Goal: Go to known website: Access a specific website the user already knows

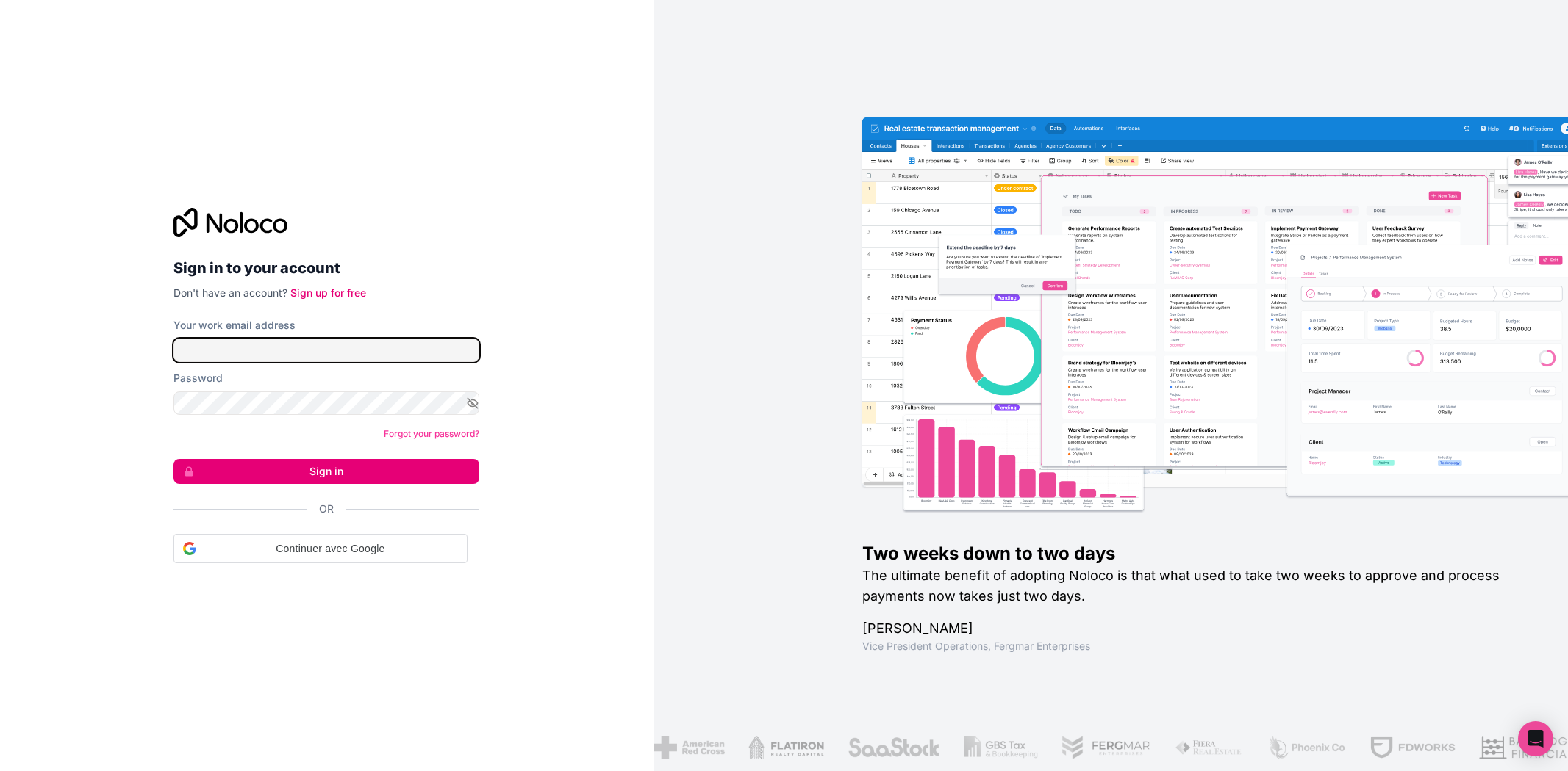
type input "**********"
drag, startPoint x: 0, startPoint y: 0, endPoint x: 375, endPoint y: 458, distance: 591.9
click at [375, 459] on button "Sign in" at bounding box center [326, 472] width 306 height 25
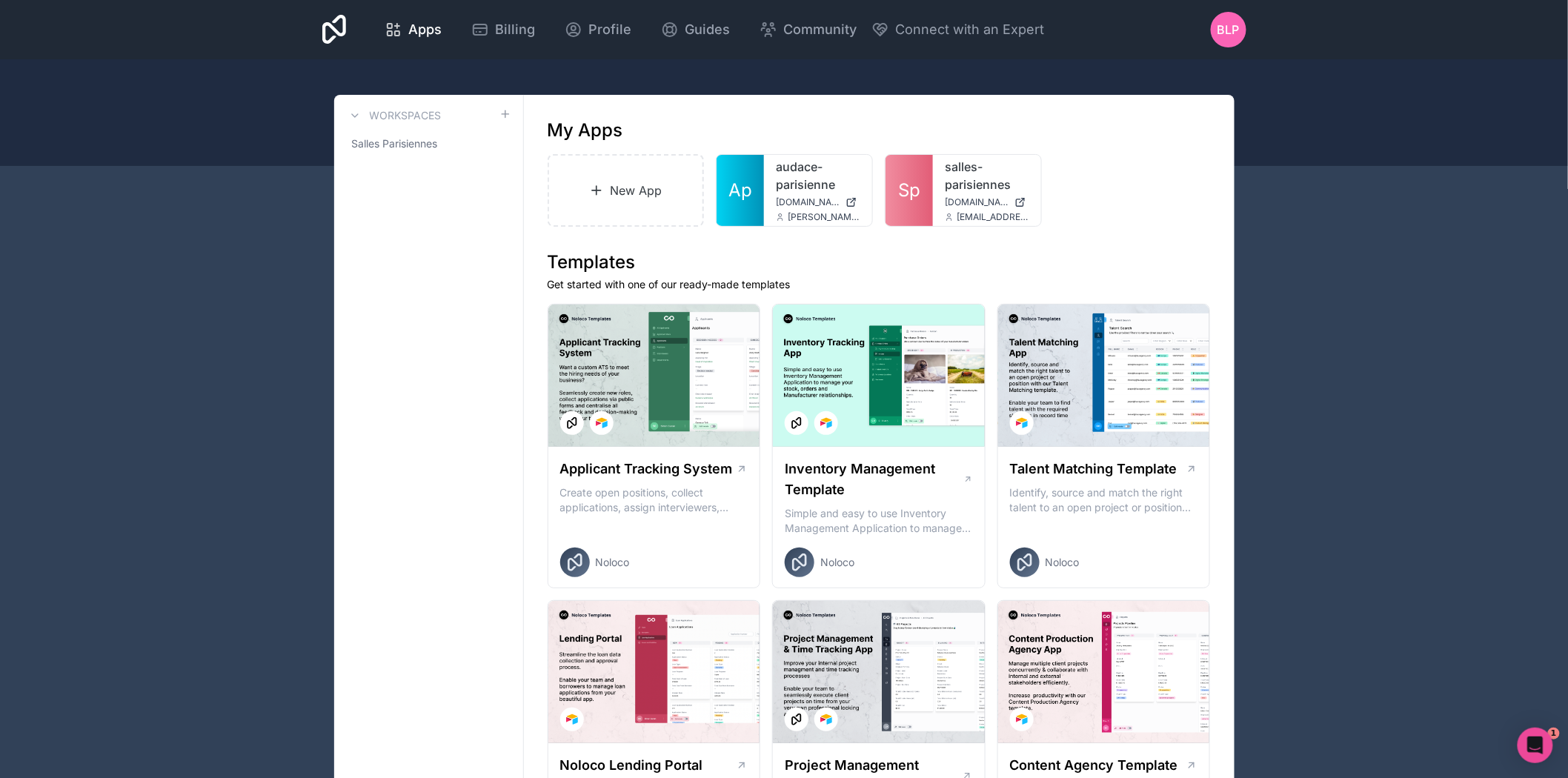
click at [936, 191] on div "salles-parisiennes [DOMAIN_NAME] [EMAIL_ADDRESS][DOMAIN_NAME]" at bounding box center [987, 190] width 108 height 71
click at [937, 178] on div "salles-parisiennes [DOMAIN_NAME] [EMAIL_ADDRESS][DOMAIN_NAME]" at bounding box center [987, 190] width 108 height 71
click at [965, 178] on link "salles-parisiennes" at bounding box center [987, 176] width 84 height 35
